Goal: Navigation & Orientation: Locate item on page

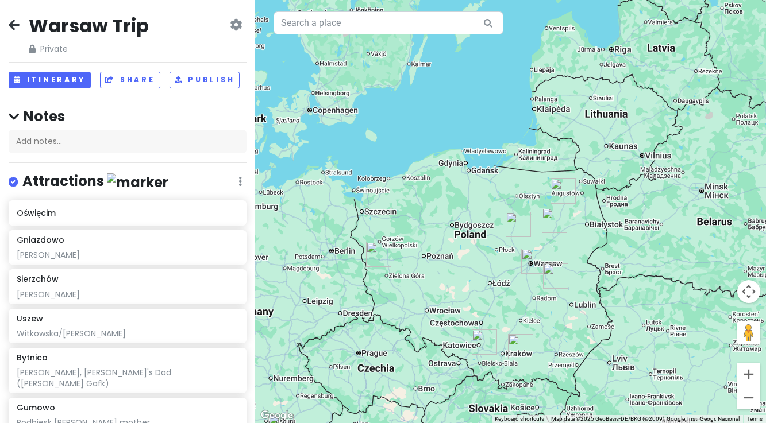
drag, startPoint x: 628, startPoint y: 287, endPoint x: 376, endPoint y: 325, distance: 255.1
click at [376, 325] on div at bounding box center [510, 211] width 511 height 423
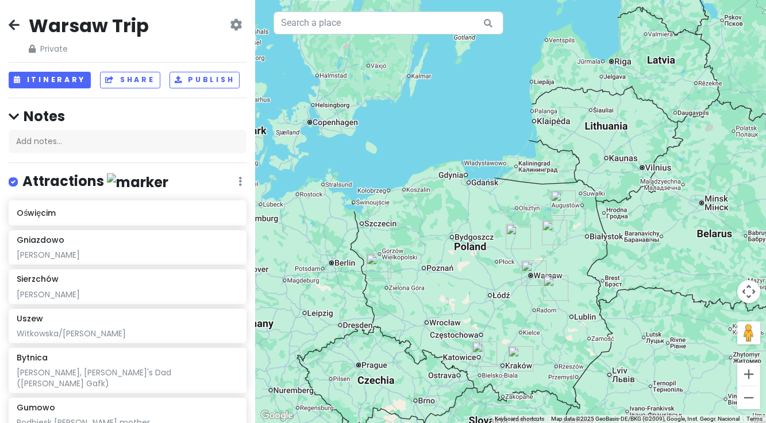
drag, startPoint x: 522, startPoint y: 309, endPoint x: 522, endPoint y: 321, distance: 12.1
click at [522, 321] on div at bounding box center [510, 211] width 511 height 423
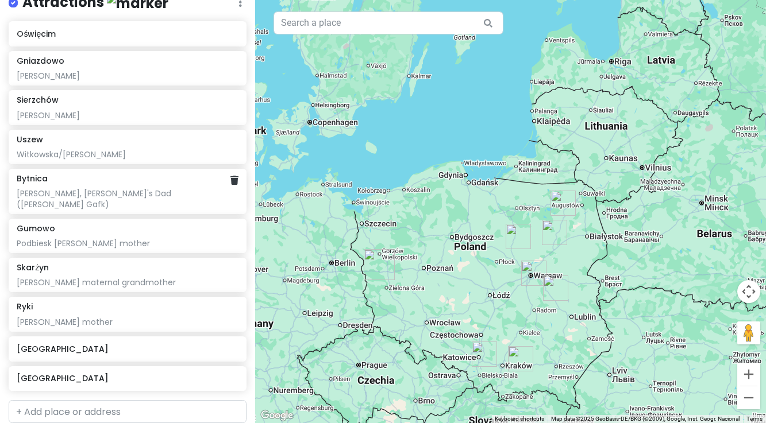
scroll to position [183, 0]
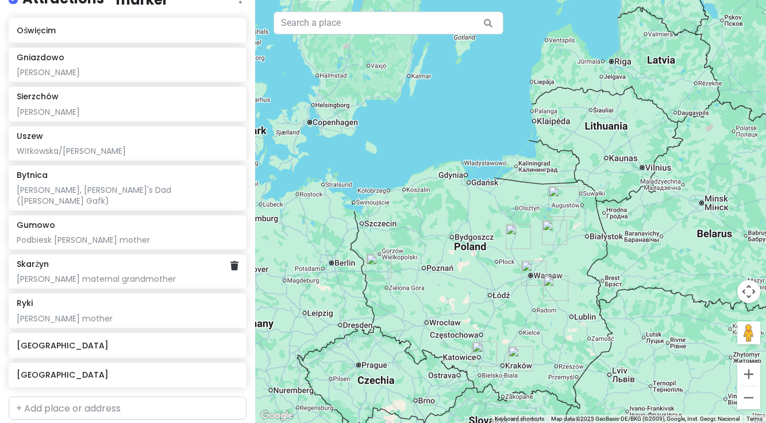
click at [106, 274] on div "[PERSON_NAME] maternal grandmother" at bounding box center [128, 279] width 222 height 10
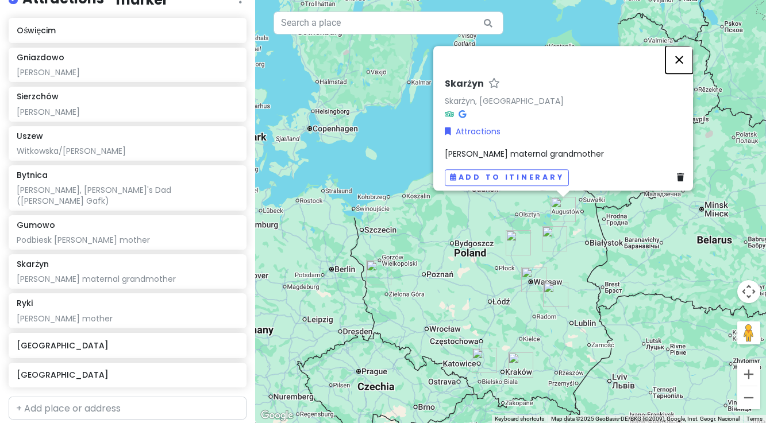
click at [683, 53] on button "Close" at bounding box center [679, 60] width 28 height 28
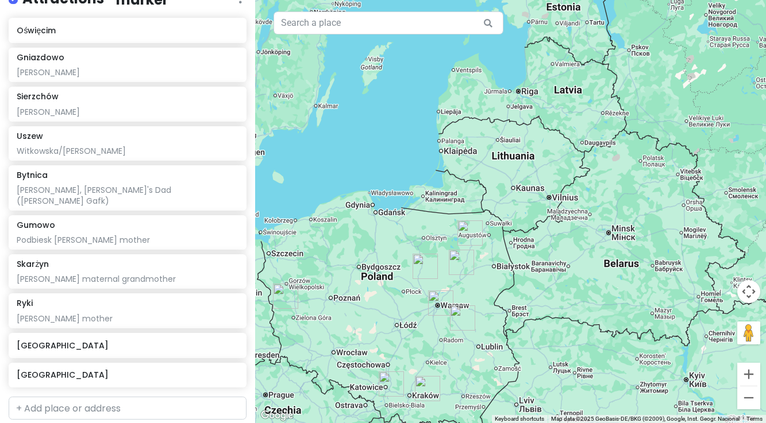
drag, startPoint x: 587, startPoint y: 256, endPoint x: 492, endPoint y: 280, distance: 97.1
click at [492, 280] on div at bounding box center [510, 211] width 511 height 423
click at [749, 377] on button "Zoom in" at bounding box center [748, 374] width 23 height 23
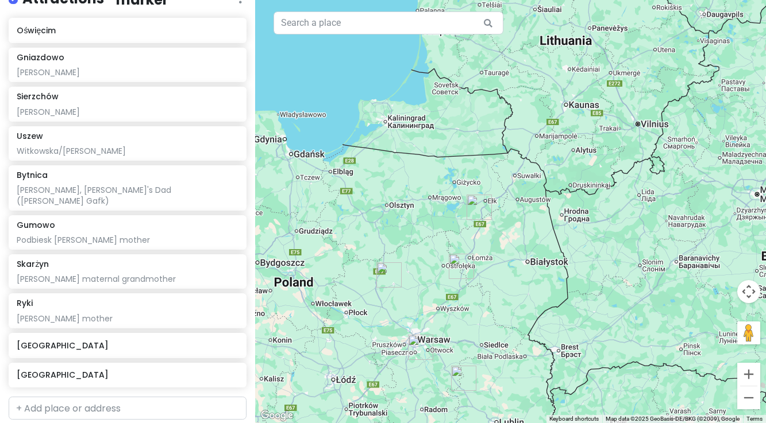
drag, startPoint x: 419, startPoint y: 398, endPoint x: 469, endPoint y: 337, distance: 78.3
click at [469, 337] on div at bounding box center [510, 211] width 511 height 423
click at [750, 373] on button "Zoom in" at bounding box center [748, 374] width 23 height 23
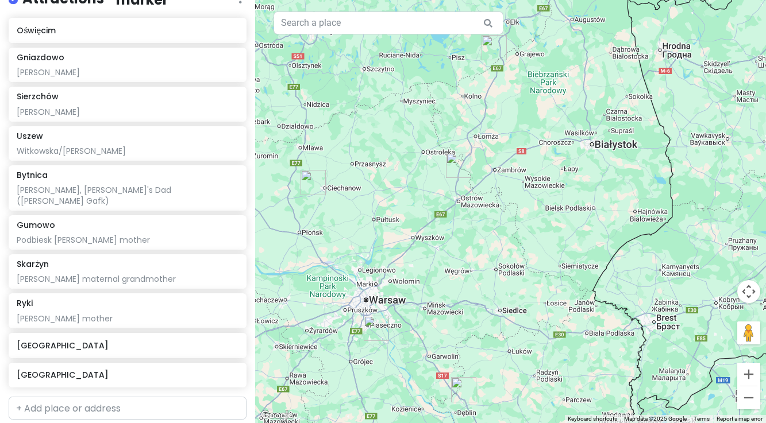
drag, startPoint x: 499, startPoint y: 398, endPoint x: 547, endPoint y: 227, distance: 176.7
click at [547, 227] on div at bounding box center [510, 211] width 511 height 423
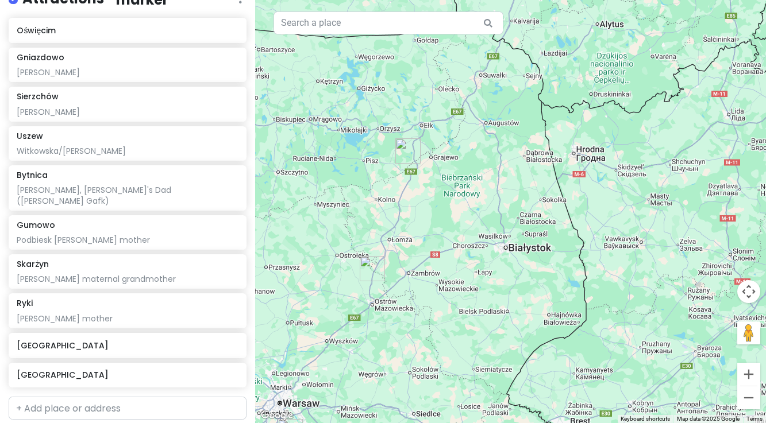
drag, startPoint x: 607, startPoint y: 184, endPoint x: 520, endPoint y: 290, distance: 137.5
click at [520, 290] on div at bounding box center [510, 211] width 511 height 423
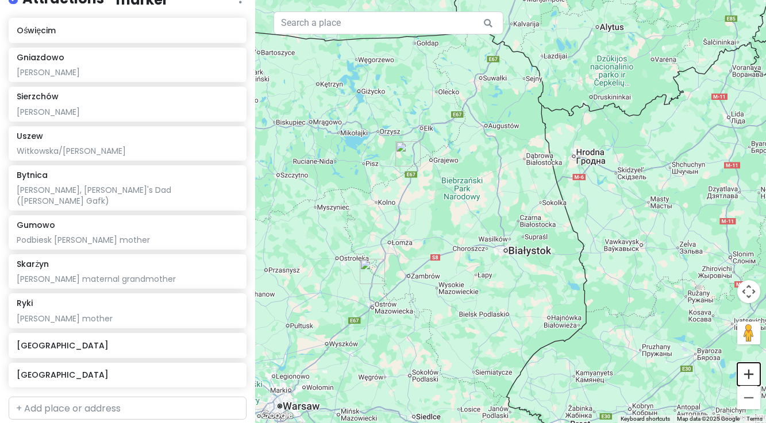
click at [749, 378] on button "Zoom in" at bounding box center [748, 374] width 23 height 23
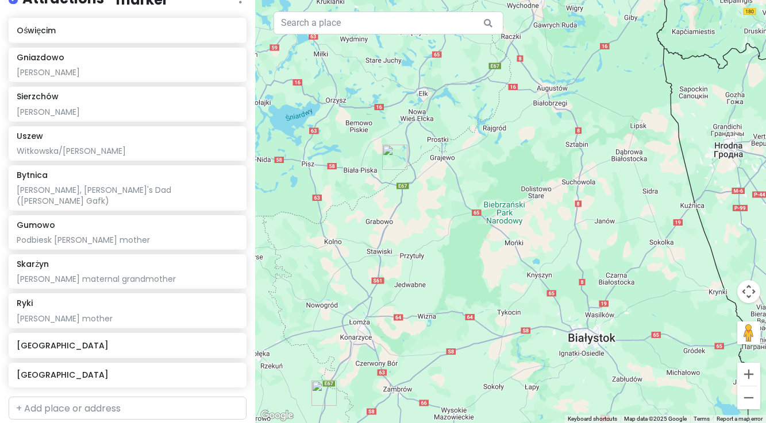
drag, startPoint x: 464, startPoint y: 353, endPoint x: 555, endPoint y: 401, distance: 103.0
click at [555, 401] on div at bounding box center [510, 211] width 511 height 423
click at [749, 378] on button "Zoom in" at bounding box center [748, 374] width 23 height 23
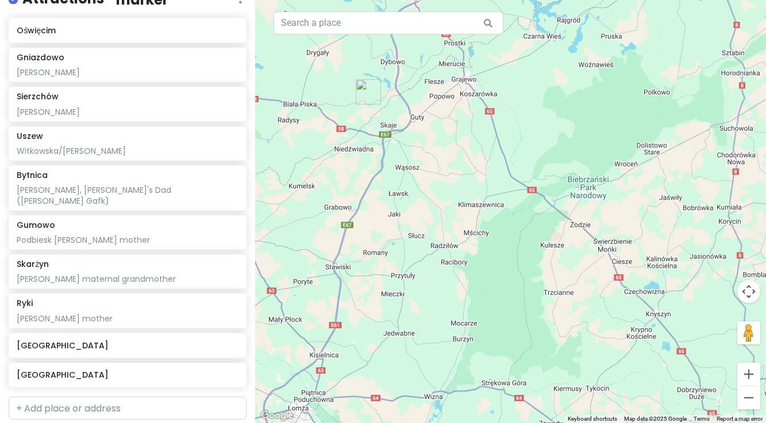
drag, startPoint x: 433, startPoint y: 316, endPoint x: 522, endPoint y: 293, distance: 92.5
click at [522, 293] on div at bounding box center [510, 211] width 511 height 423
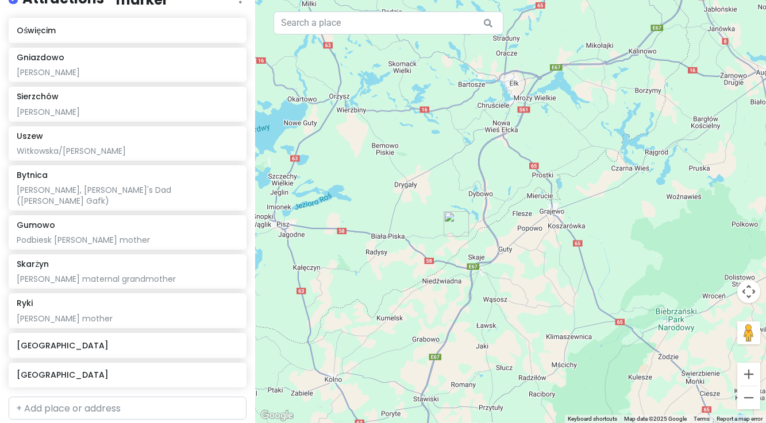
drag, startPoint x: 408, startPoint y: 243, endPoint x: 496, endPoint y: 374, distance: 157.4
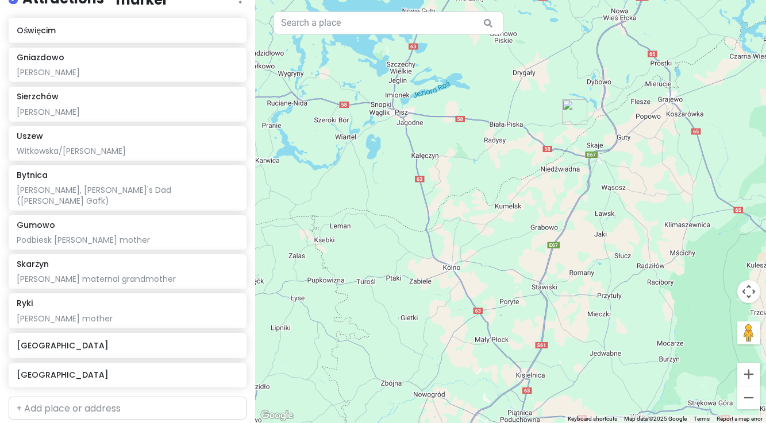
drag, startPoint x: 412, startPoint y: 327, endPoint x: 530, endPoint y: 214, distance: 164.1
click at [530, 214] on div at bounding box center [510, 211] width 511 height 423
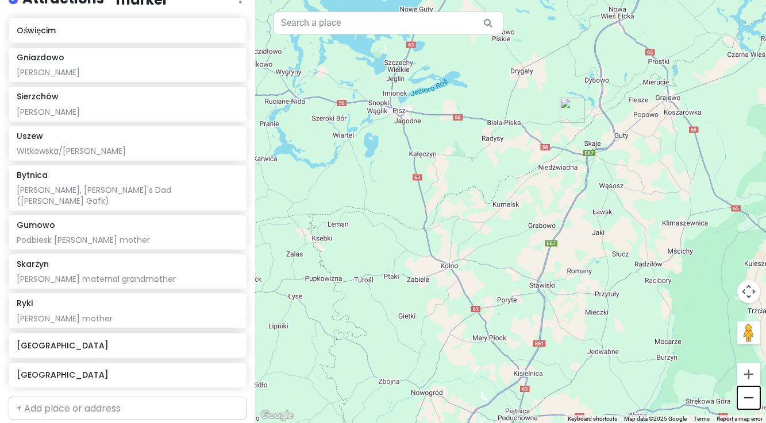
click at [747, 400] on button "Zoom out" at bounding box center [748, 398] width 23 height 23
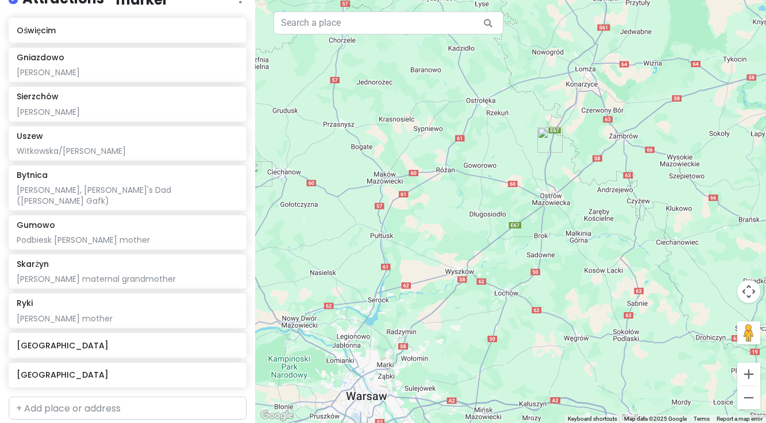
drag, startPoint x: 616, startPoint y: 359, endPoint x: 687, endPoint y: 103, distance: 265.2
click at [687, 103] on div at bounding box center [510, 211] width 511 height 423
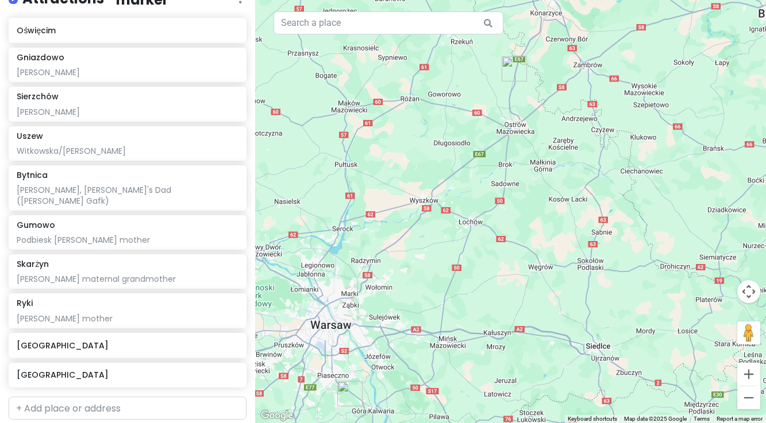
drag, startPoint x: 592, startPoint y: 210, endPoint x: 562, endPoint y: 144, distance: 72.0
click at [562, 144] on div at bounding box center [510, 211] width 511 height 423
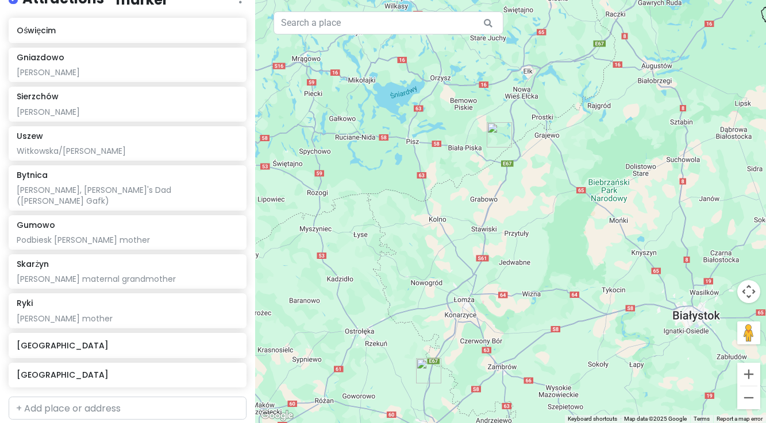
drag, startPoint x: 561, startPoint y: 119, endPoint x: 476, endPoint y: 424, distance: 316.3
click at [476, 423] on html "Warsaw Trip Private Change Dates Make a Copy Delete Trip Go Pro ⚡️ Give Feedbac…" at bounding box center [383, 211] width 766 height 423
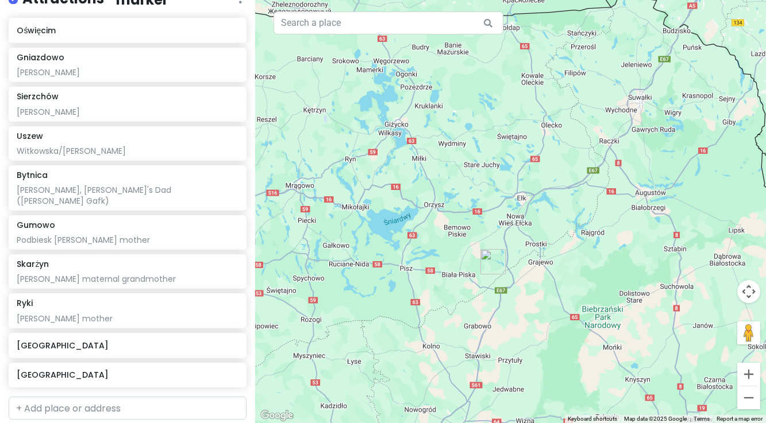
drag, startPoint x: 556, startPoint y: 157, endPoint x: 546, endPoint y: 294, distance: 137.1
click at [546, 294] on div at bounding box center [510, 211] width 511 height 423
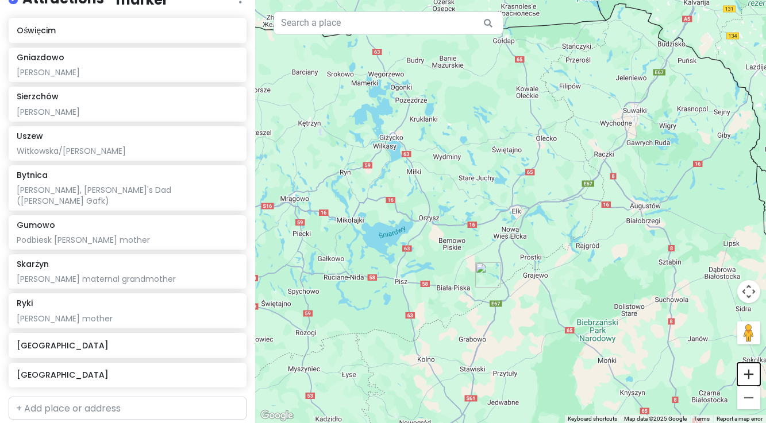
click at [747, 376] on button "Zoom in" at bounding box center [748, 374] width 23 height 23
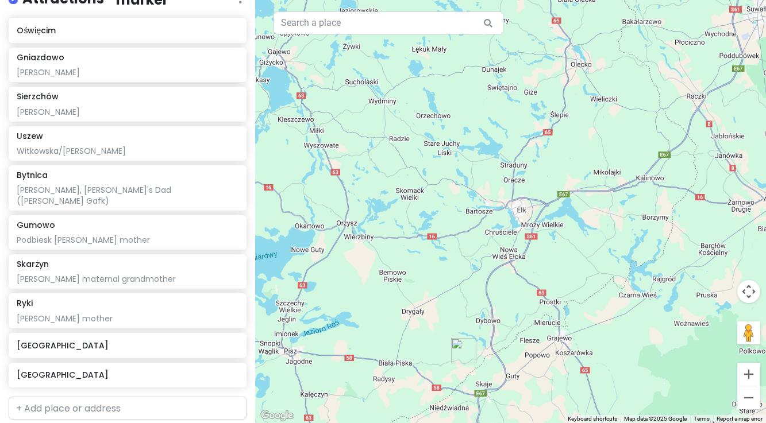
click at [460, 350] on img "Skarżyn" at bounding box center [463, 350] width 25 height 25
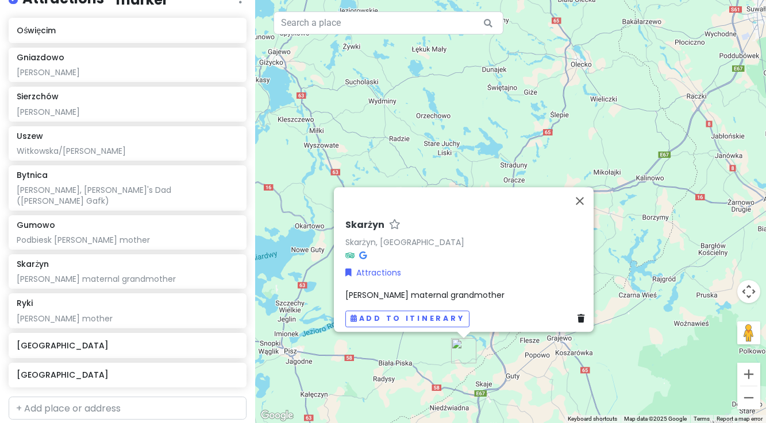
click at [538, 395] on div "Skarżyn Skarżyn, [GEOGRAPHIC_DATA] Attractions [PERSON_NAME] maternal grandmoth…" at bounding box center [510, 211] width 511 height 423
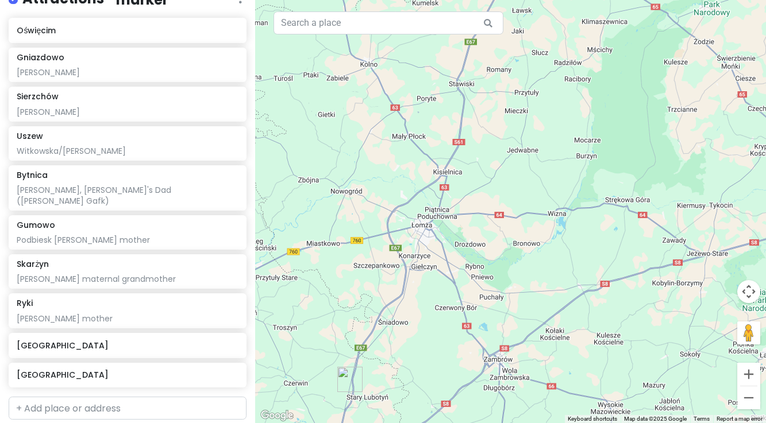
drag, startPoint x: 535, startPoint y: 397, endPoint x: 564, endPoint y: -47, distance: 444.4
click at [564, 0] on html "Warsaw Trip Private Change Dates Make a Copy Delete Trip Go Pro ⚡️ Give Feedbac…" at bounding box center [383, 211] width 766 height 423
click at [345, 380] on img "Gniazdowo" at bounding box center [349, 379] width 25 height 25
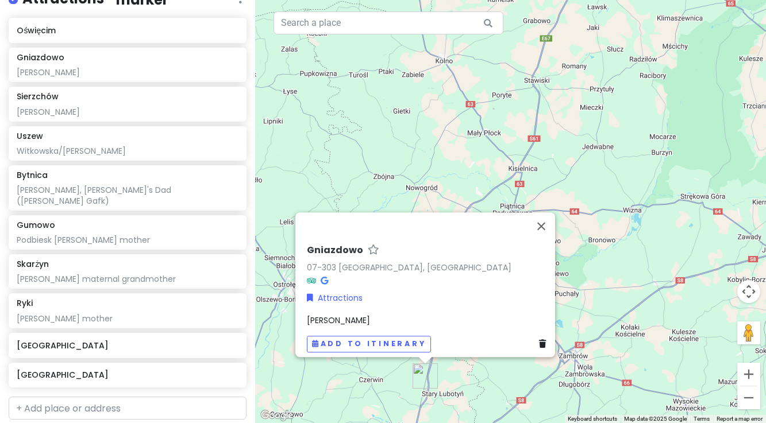
click at [327, 387] on div "Gniazdowo 07-303 [GEOGRAPHIC_DATA], [GEOGRAPHIC_DATA] Attractions Gafkowski Add…" at bounding box center [510, 211] width 511 height 423
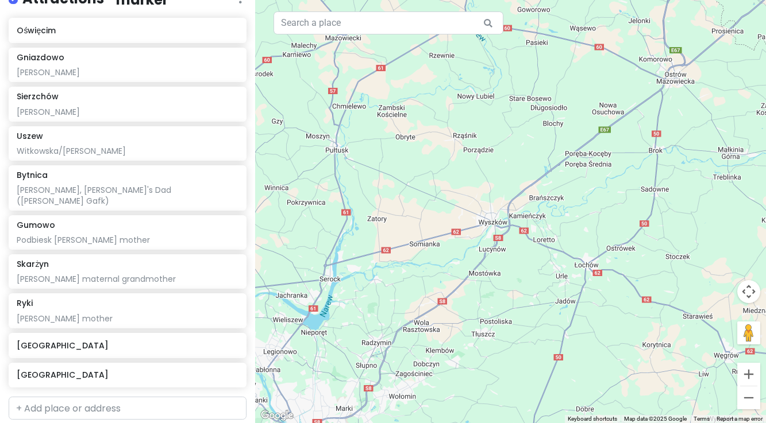
drag, startPoint x: 498, startPoint y: 362, endPoint x: 747, endPoint y: -40, distance: 473.3
click at [747, 0] on html "Warsaw Trip Private Change Dates Make a Copy Delete Trip Go Pro ⚡️ Give Feedbac…" at bounding box center [383, 211] width 766 height 423
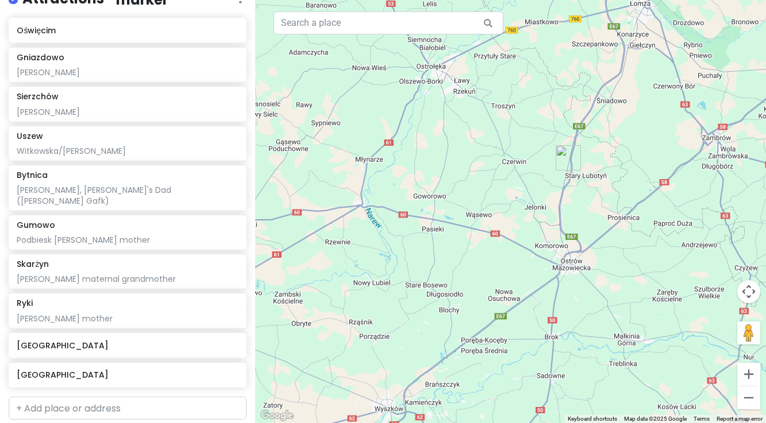
drag, startPoint x: 568, startPoint y: 290, endPoint x: 462, endPoint y: 472, distance: 211.0
click at [462, 423] on html "Warsaw Trip Private Change Dates Make a Copy Delete Trip Go Pro ⚡️ Give Feedbac…" at bounding box center [383, 211] width 766 height 423
click at [745, 375] on button "Zoom in" at bounding box center [748, 374] width 23 height 23
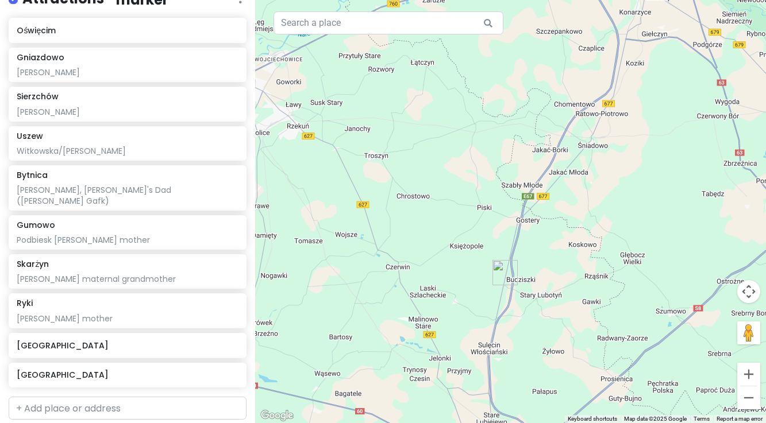
drag, startPoint x: 678, startPoint y: 186, endPoint x: 541, endPoint y: 339, distance: 205.8
click at [547, 343] on div at bounding box center [510, 211] width 511 height 423
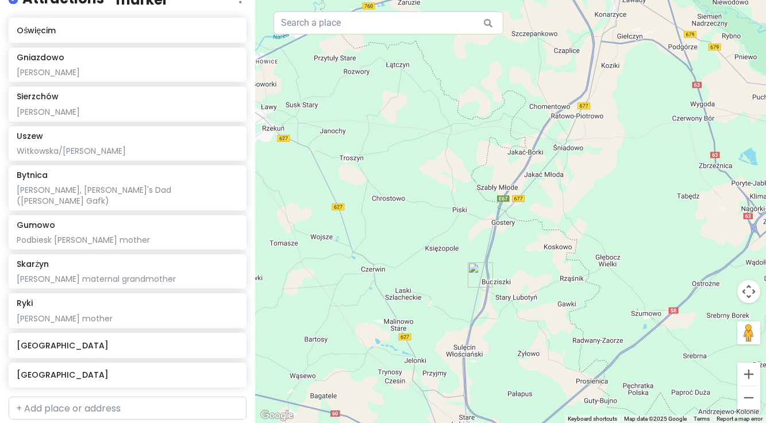
click at [477, 274] on img "Gniazdowo" at bounding box center [480, 275] width 25 height 25
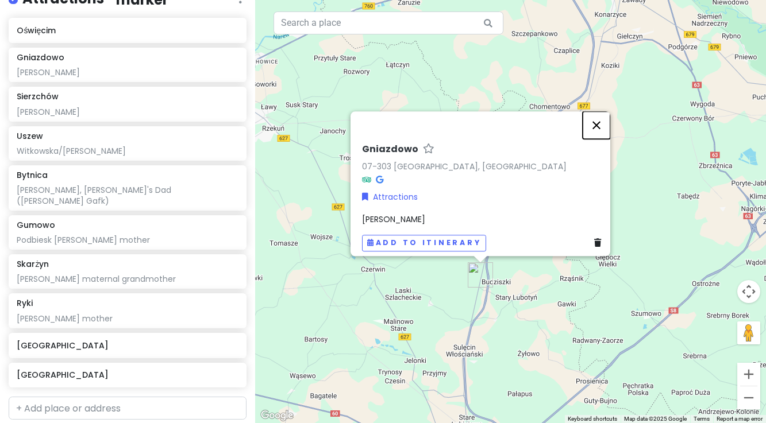
click at [603, 119] on button "Close" at bounding box center [596, 125] width 28 height 28
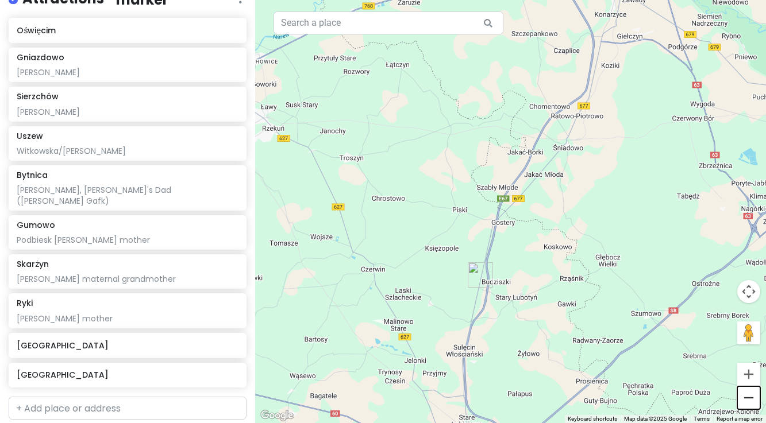
click at [750, 400] on button "Zoom out" at bounding box center [748, 398] width 23 height 23
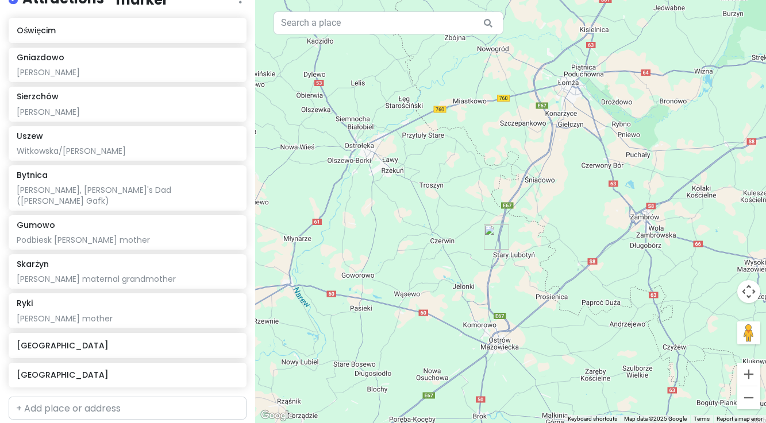
click at [735, 396] on div at bounding box center [510, 211] width 511 height 423
click at [753, 398] on button "Zoom out" at bounding box center [748, 398] width 23 height 23
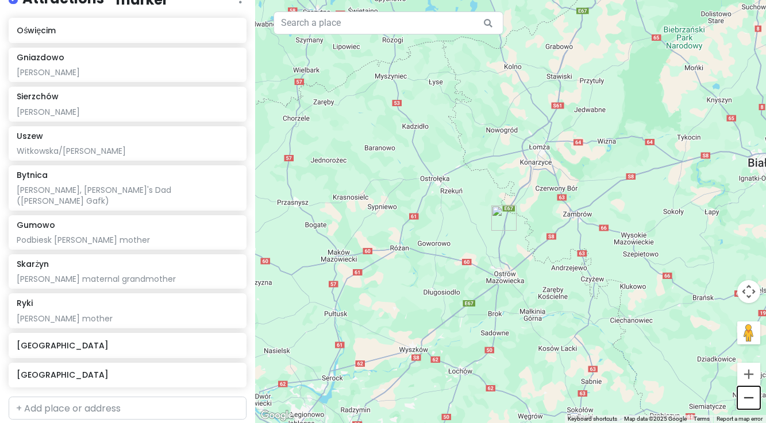
click at [753, 398] on button "Zoom out" at bounding box center [748, 398] width 23 height 23
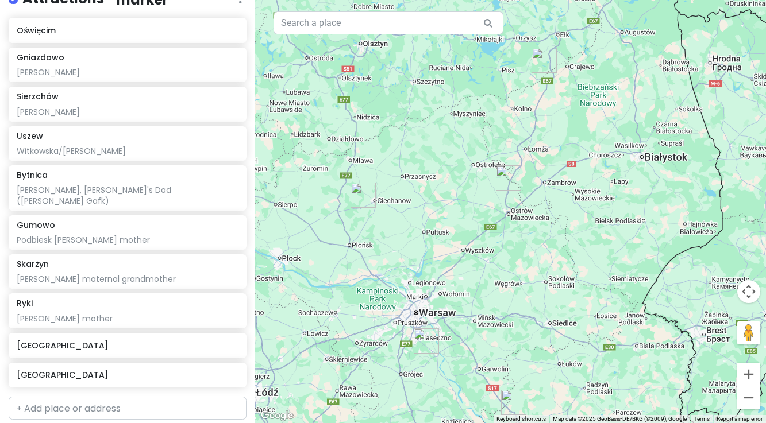
drag, startPoint x: 484, startPoint y: 342, endPoint x: 484, endPoint y: 309, distance: 32.7
click at [484, 310] on div at bounding box center [510, 211] width 511 height 423
click at [423, 342] on img "Sierzchów" at bounding box center [424, 341] width 25 height 25
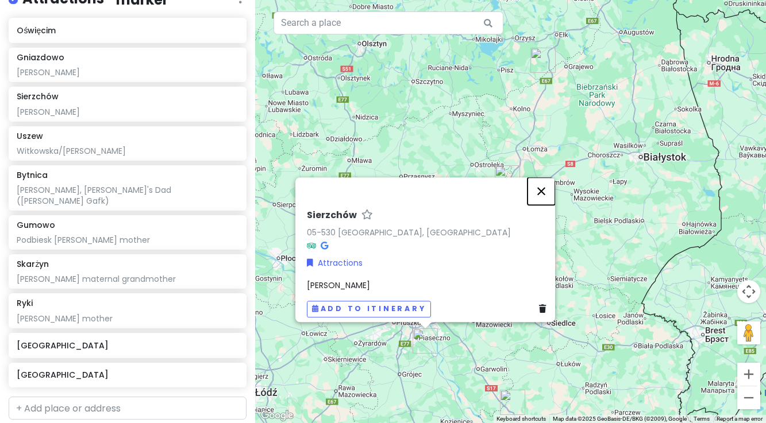
click at [546, 187] on button "Close" at bounding box center [541, 192] width 28 height 28
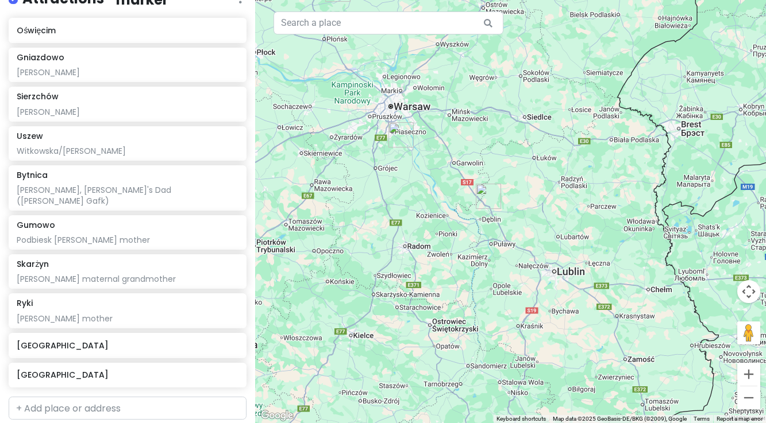
drag, startPoint x: 540, startPoint y: 353, endPoint x: 515, endPoint y: 145, distance: 208.8
click at [515, 145] on div at bounding box center [510, 211] width 511 height 423
click at [491, 198] on img "Ryki" at bounding box center [488, 196] width 25 height 25
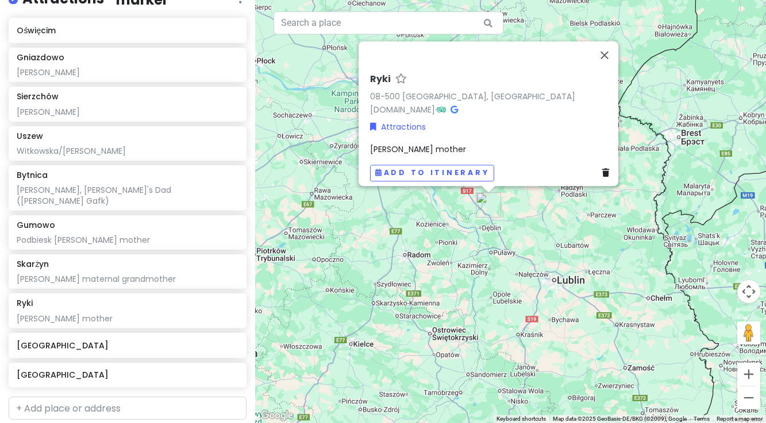
click at [523, 227] on div "Ryki 08-500 Ryki, [GEOGRAPHIC_DATA] [DOMAIN_NAME] · Attractions [PERSON_NAME] m…" at bounding box center [510, 211] width 511 height 423
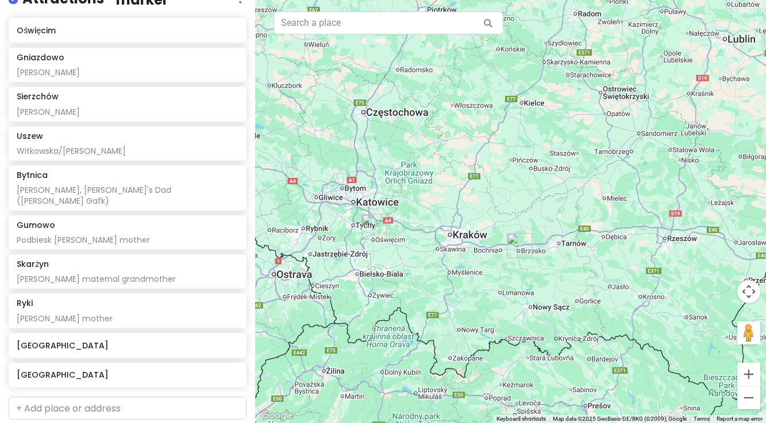
drag, startPoint x: 480, startPoint y: 318, endPoint x: 650, endPoint y: 75, distance: 296.9
click at [650, 75] on div at bounding box center [510, 211] width 511 height 423
click at [519, 246] on img "Uszew" at bounding box center [519, 244] width 25 height 25
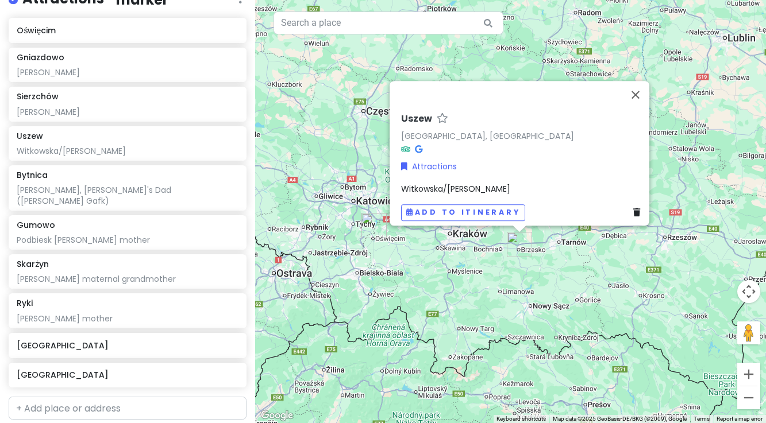
click at [515, 280] on div "Uszew Uszew, [GEOGRAPHIC_DATA] Attractions [GEOGRAPHIC_DATA]/[GEOGRAPHIC_DATA] …" at bounding box center [510, 211] width 511 height 423
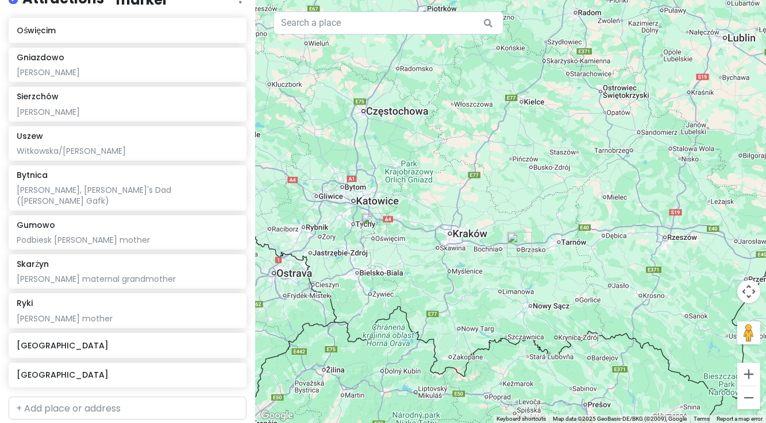
click at [375, 224] on img "Oświęcim" at bounding box center [373, 225] width 25 height 25
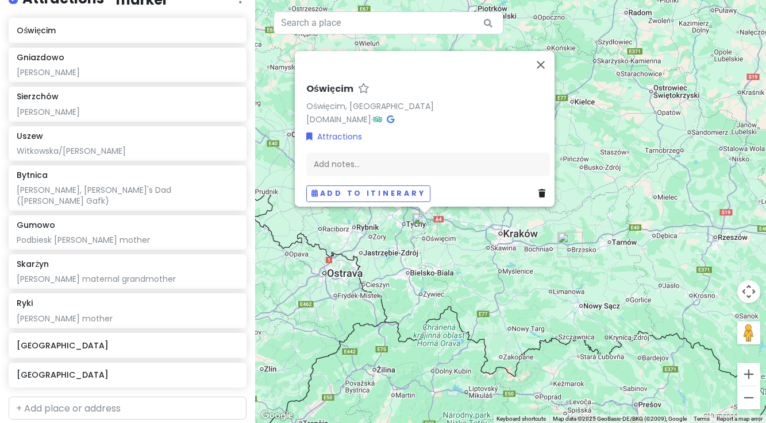
click at [430, 278] on div "Oświęcim Oświęcim, [GEOGRAPHIC_DATA] [DOMAIN_NAME] · Attractions Add notes... A…" at bounding box center [510, 211] width 511 height 423
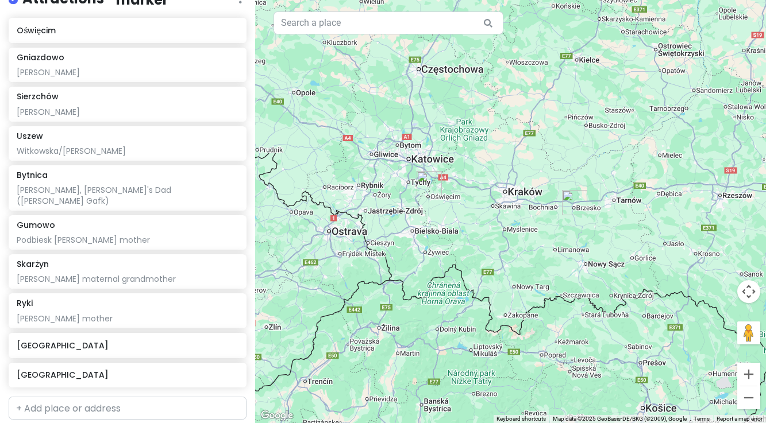
drag, startPoint x: 507, startPoint y: 322, endPoint x: 511, endPoint y: 279, distance: 43.3
click at [511, 279] on div at bounding box center [510, 211] width 511 height 423
click at [747, 377] on button "Zoom in" at bounding box center [748, 374] width 23 height 23
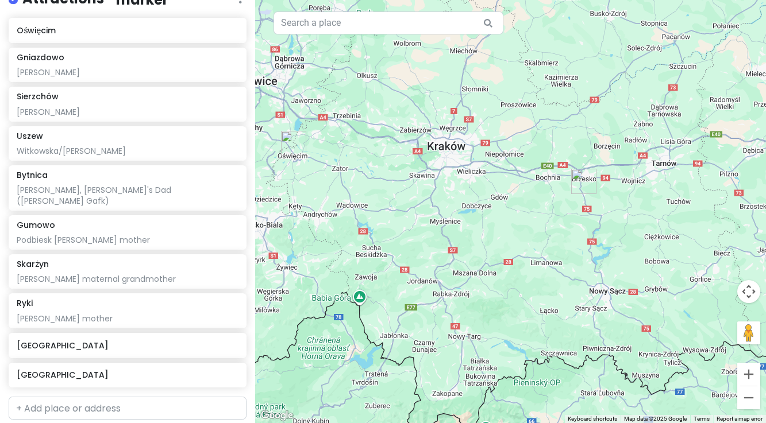
drag, startPoint x: 551, startPoint y: 369, endPoint x: 498, endPoint y: 342, distance: 59.9
click at [498, 342] on div at bounding box center [510, 211] width 511 height 423
click at [748, 375] on button "Zoom in" at bounding box center [748, 374] width 23 height 23
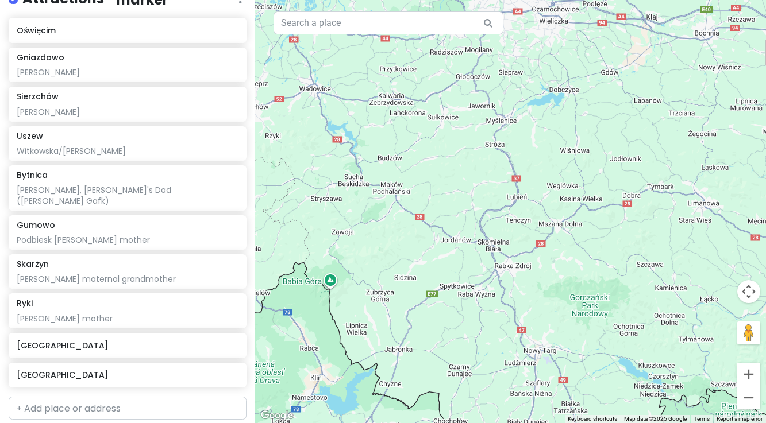
drag, startPoint x: 599, startPoint y: 391, endPoint x: 710, endPoint y: 318, distance: 133.2
click at [710, 318] on div at bounding box center [510, 211] width 511 height 423
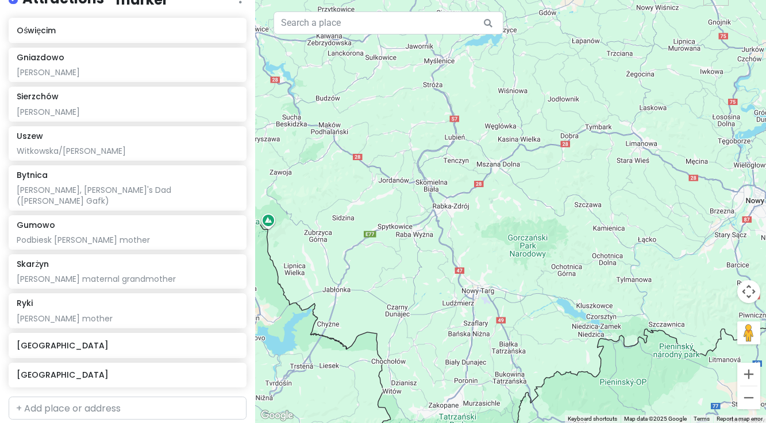
drag, startPoint x: 587, startPoint y: 133, endPoint x: 536, endPoint y: 35, distance: 110.5
click at [536, 35] on div at bounding box center [510, 211] width 511 height 423
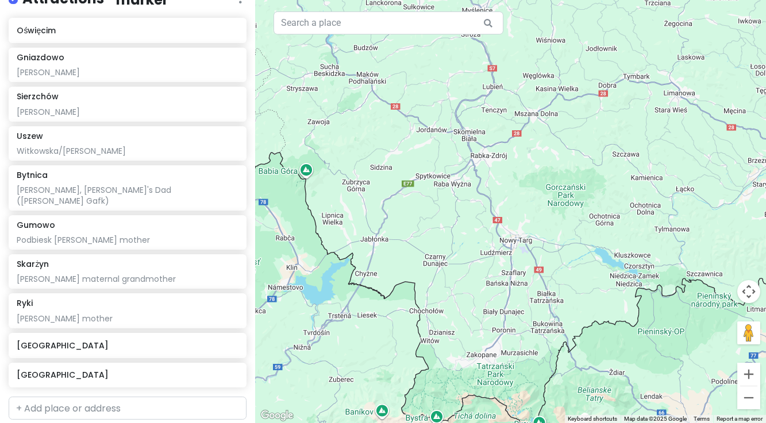
drag, startPoint x: 341, startPoint y: 178, endPoint x: 379, endPoint y: 128, distance: 62.4
click at [379, 128] on div at bounding box center [510, 211] width 511 height 423
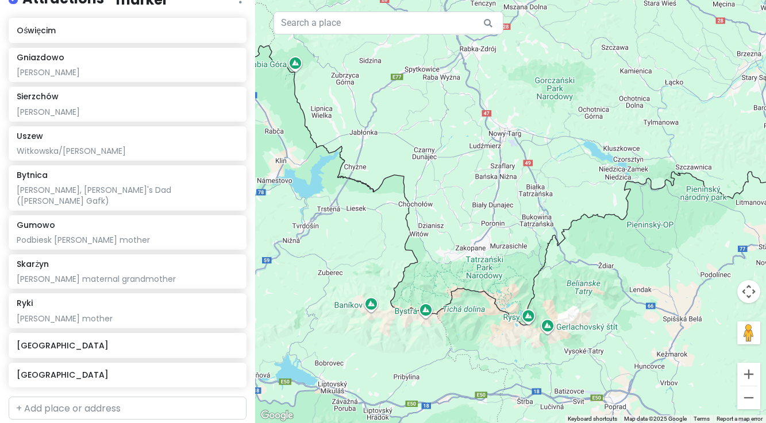
drag, startPoint x: 476, startPoint y: 323, endPoint x: 468, endPoint y: 213, distance: 110.6
click at [468, 213] on div at bounding box center [510, 211] width 511 height 423
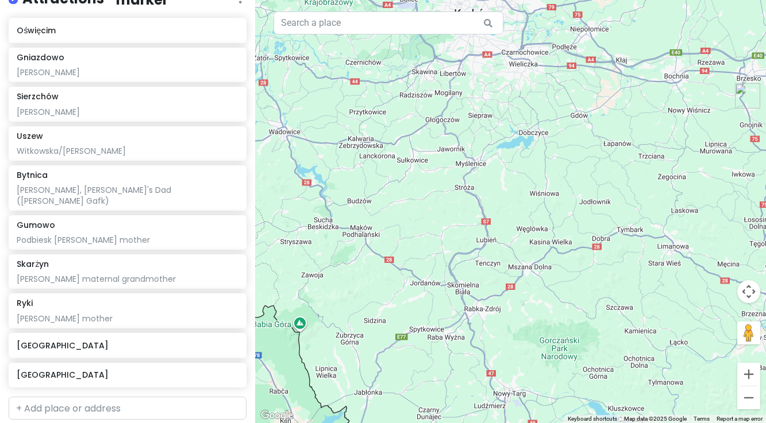
drag, startPoint x: 460, startPoint y: 152, endPoint x: 462, endPoint y: 398, distance: 245.9
click at [462, 399] on div at bounding box center [510, 211] width 511 height 423
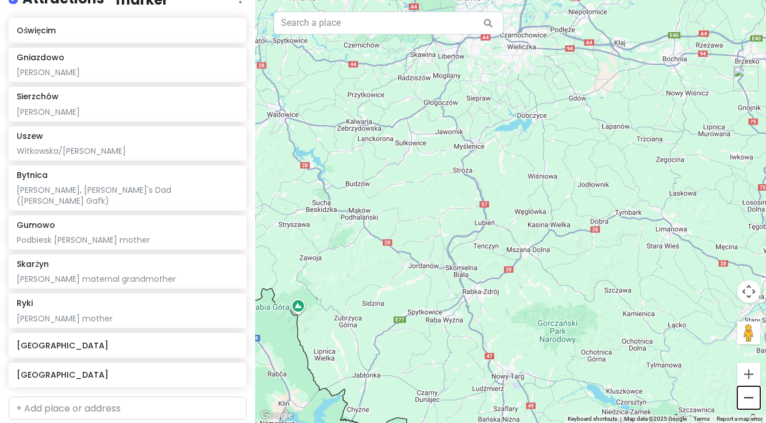
click at [743, 404] on button "Zoom out" at bounding box center [748, 398] width 23 height 23
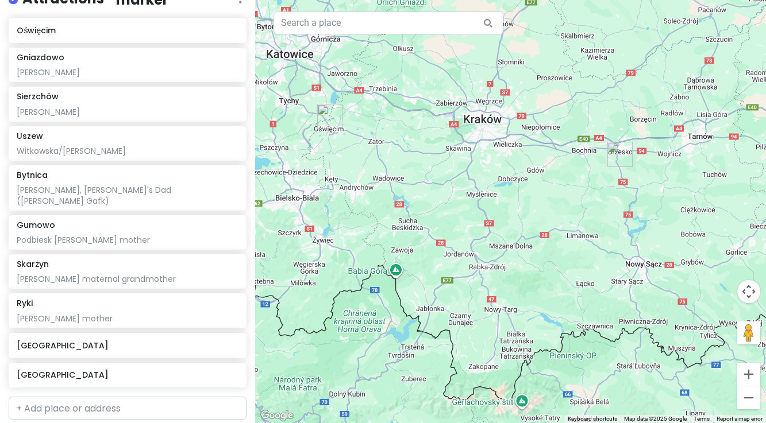
drag, startPoint x: 504, startPoint y: 287, endPoint x: 496, endPoint y: 301, distance: 16.0
click at [496, 301] on div at bounding box center [510, 211] width 511 height 423
click at [617, 154] on img "Uszew" at bounding box center [619, 153] width 25 height 25
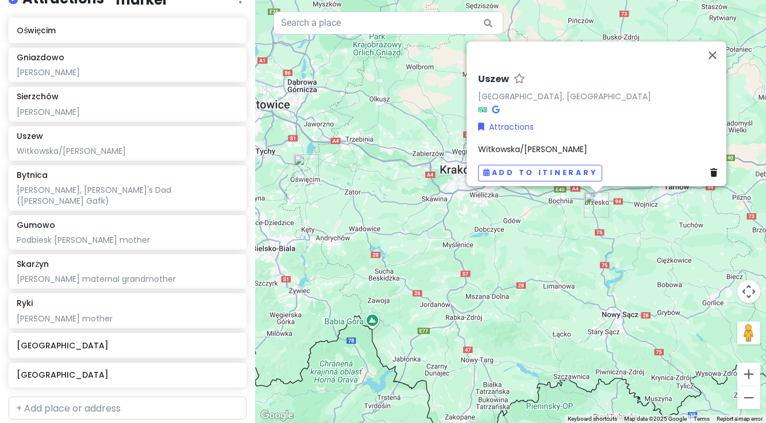
click at [307, 167] on img "Oświęcim" at bounding box center [306, 167] width 25 height 25
